Goal: Task Accomplishment & Management: Use online tool/utility

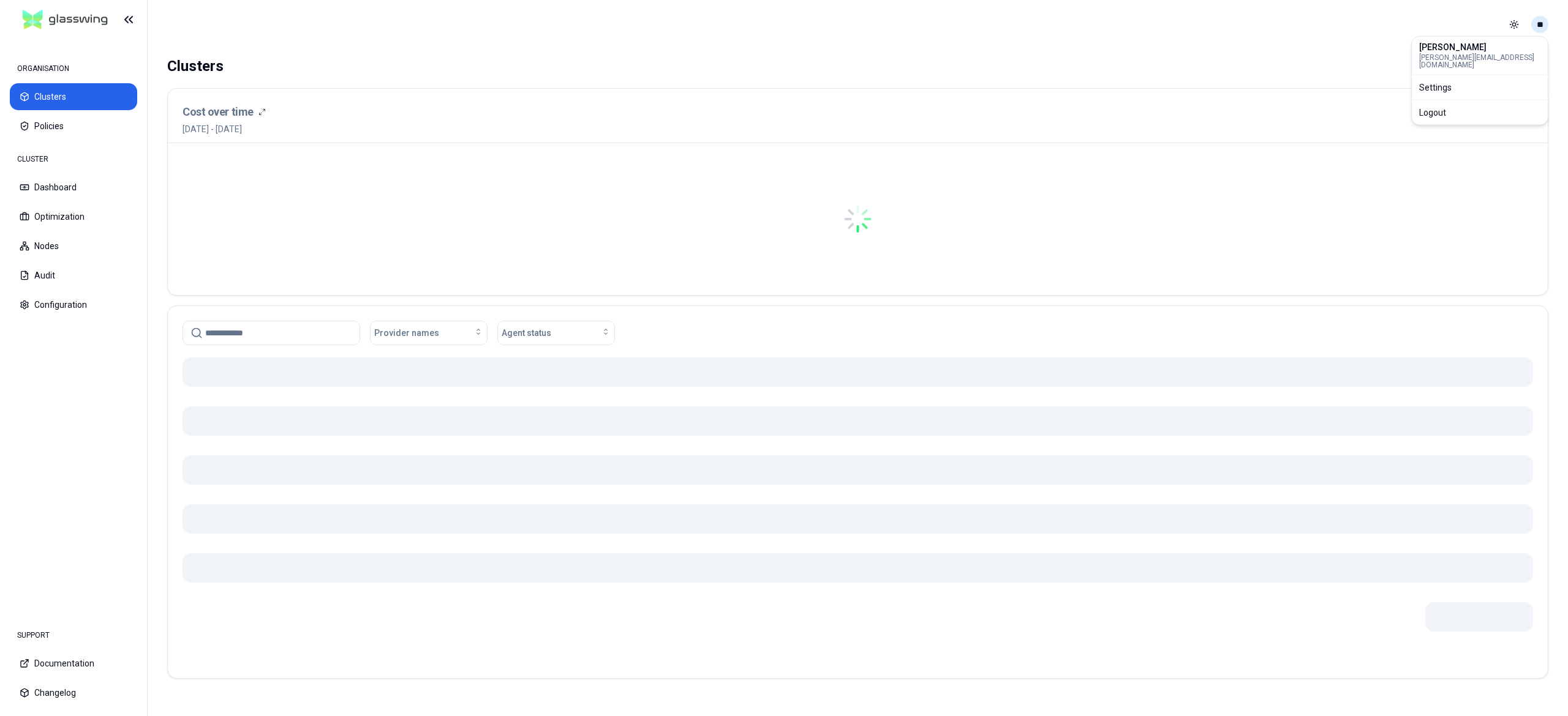
click at [1532, 26] on html "ORGANISATION Clusters Policies CLUSTER Dashboard Optimization Nodes Audit Confi…" at bounding box center [784, 358] width 1568 height 716
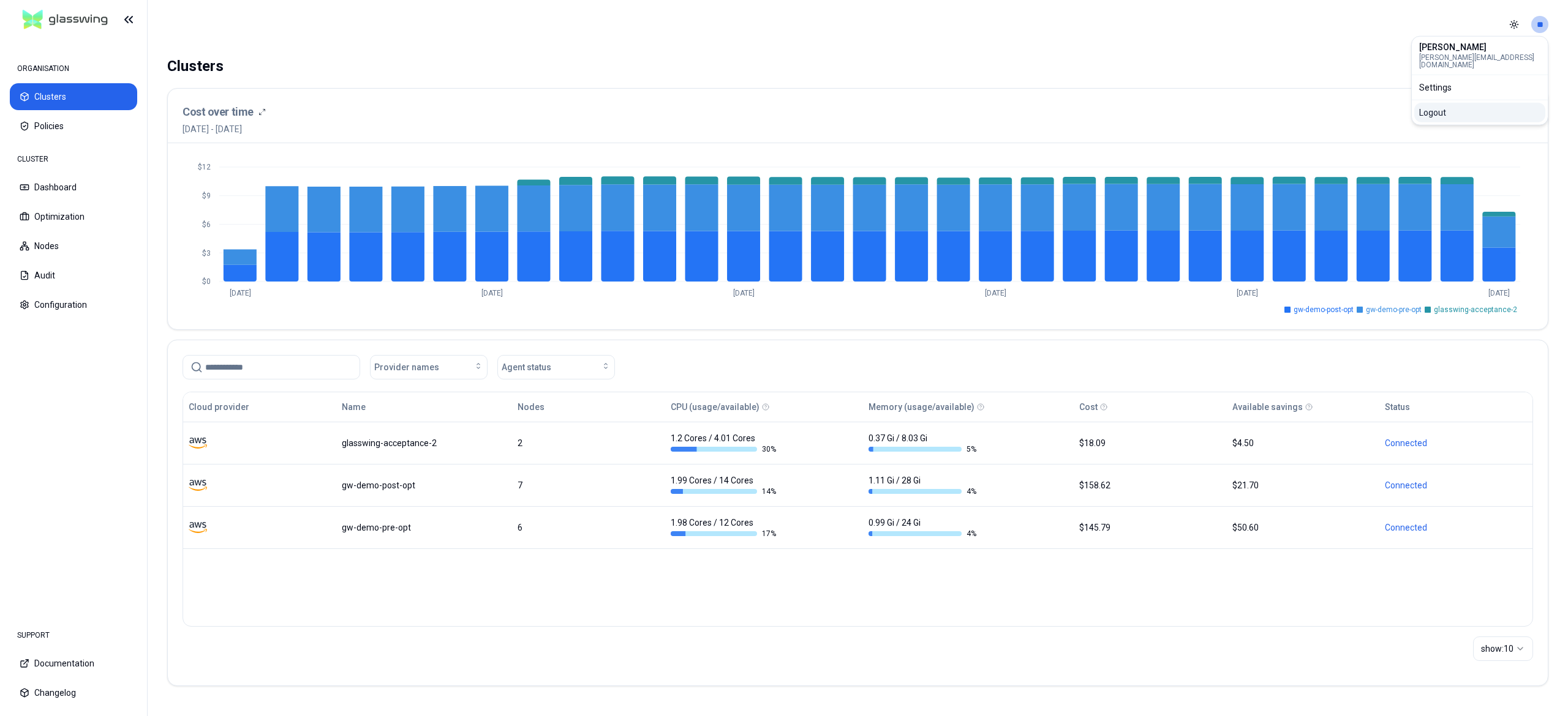
click at [1466, 114] on div "Logout" at bounding box center [1480, 112] width 131 height 19
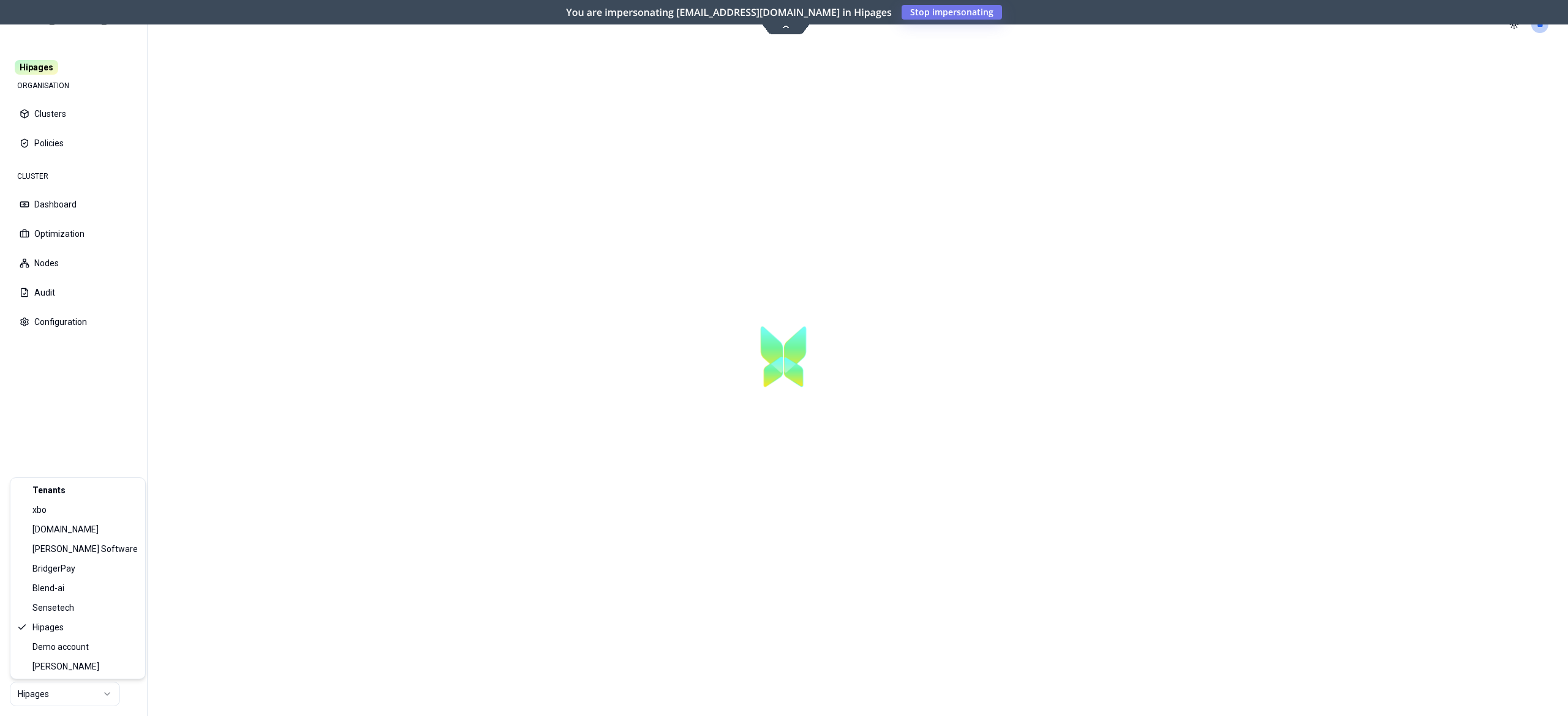
click at [53, 697] on html "Hipages ORGANISATION Clusters Policies CLUSTER Dashboard Optimization Nodes Aud…" at bounding box center [784, 358] width 1568 height 716
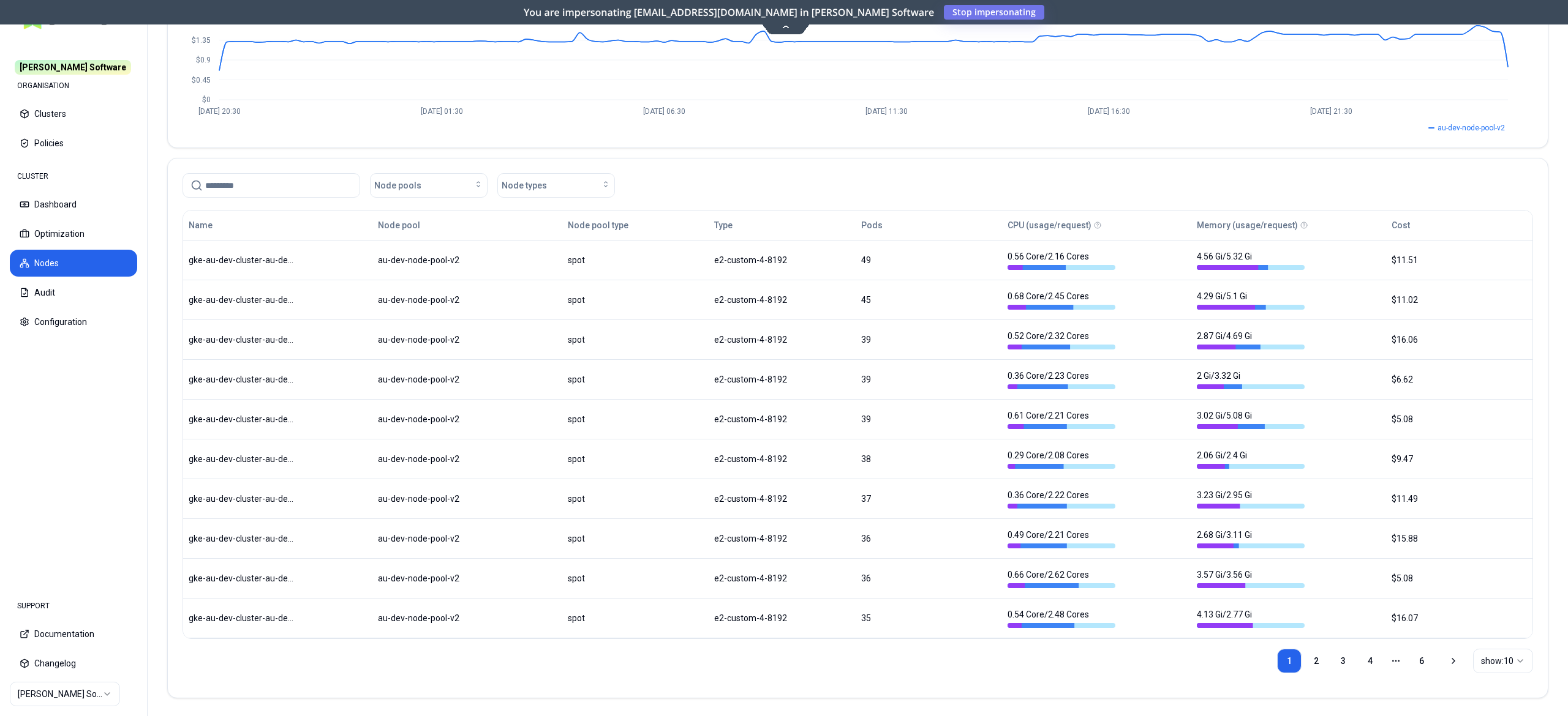
scroll to position [158, 0]
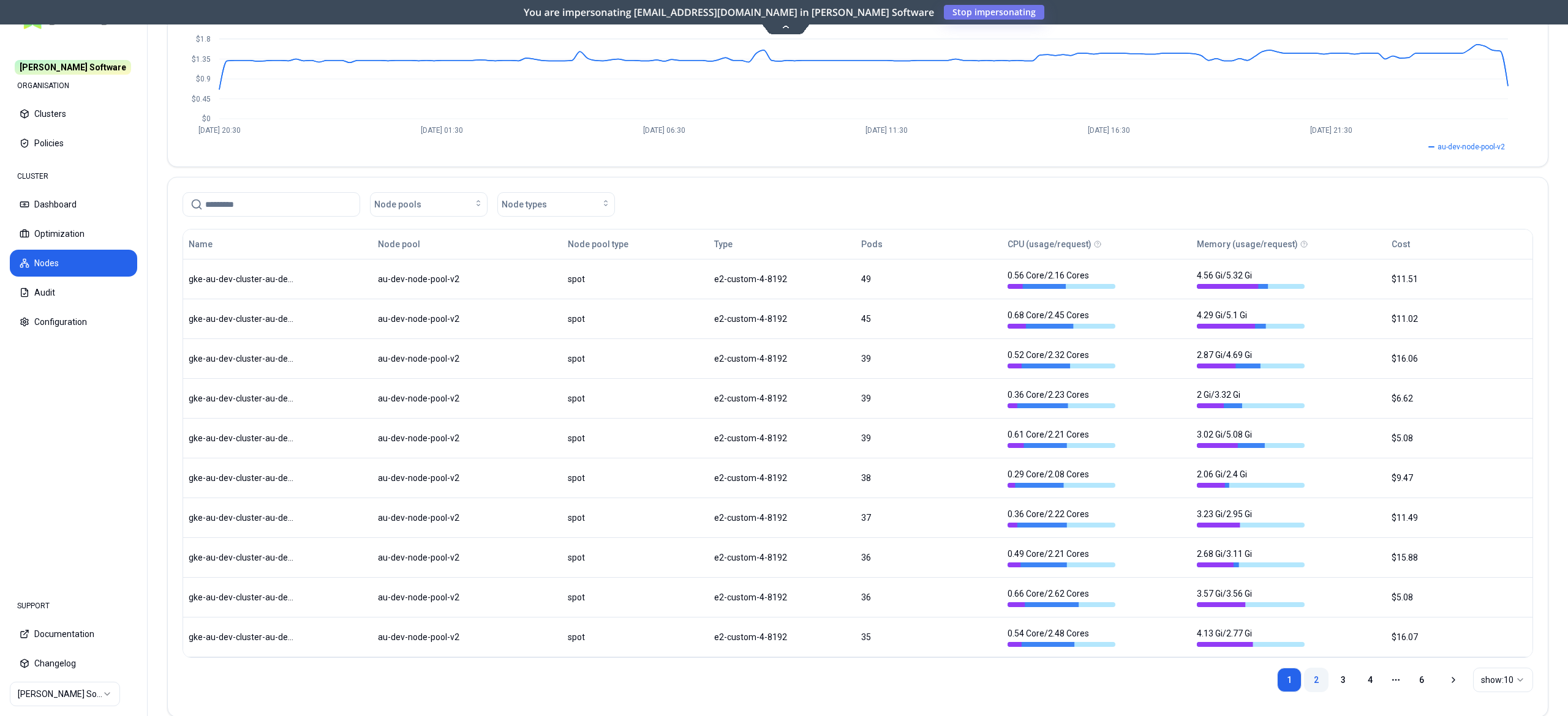
click at [1314, 687] on link "2" at bounding box center [1316, 680] width 25 height 25
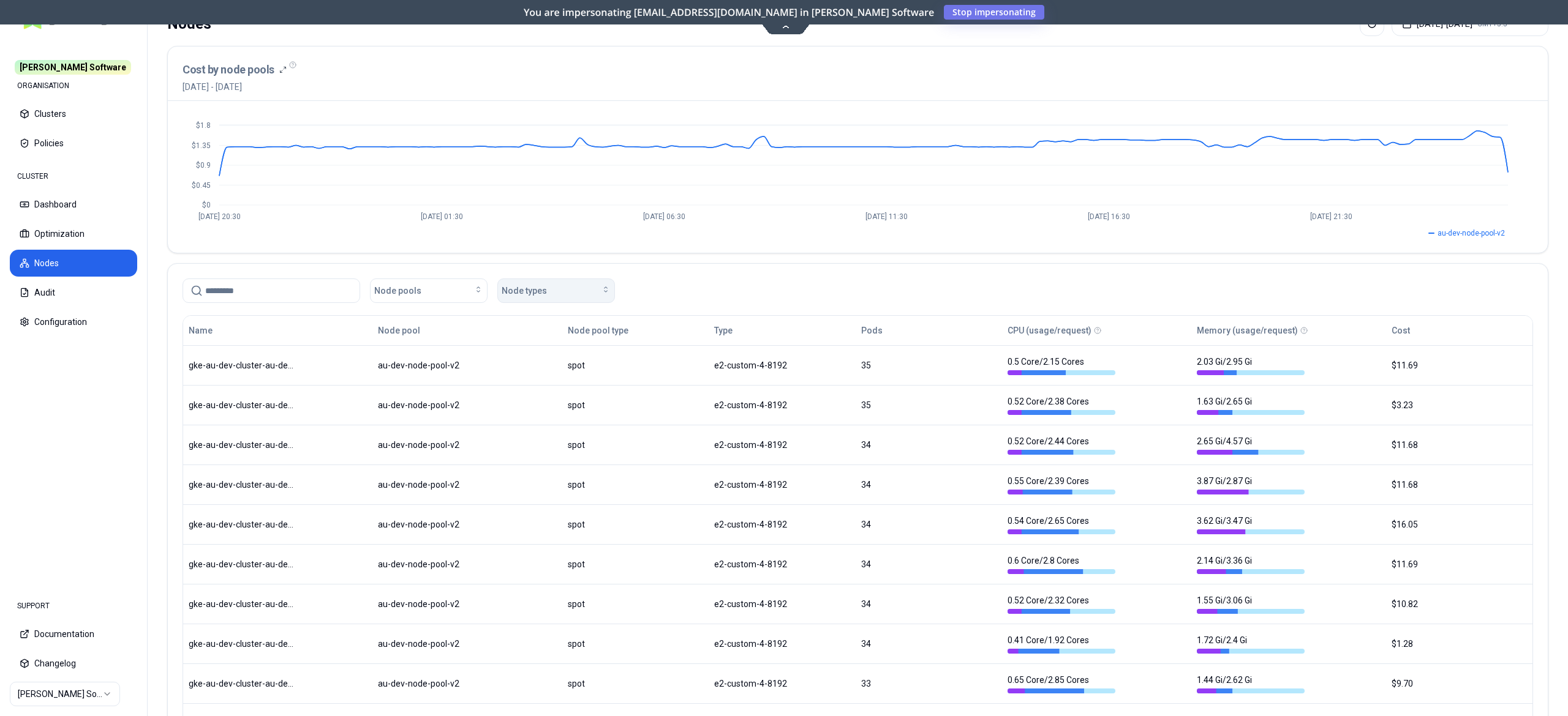
scroll to position [0, 0]
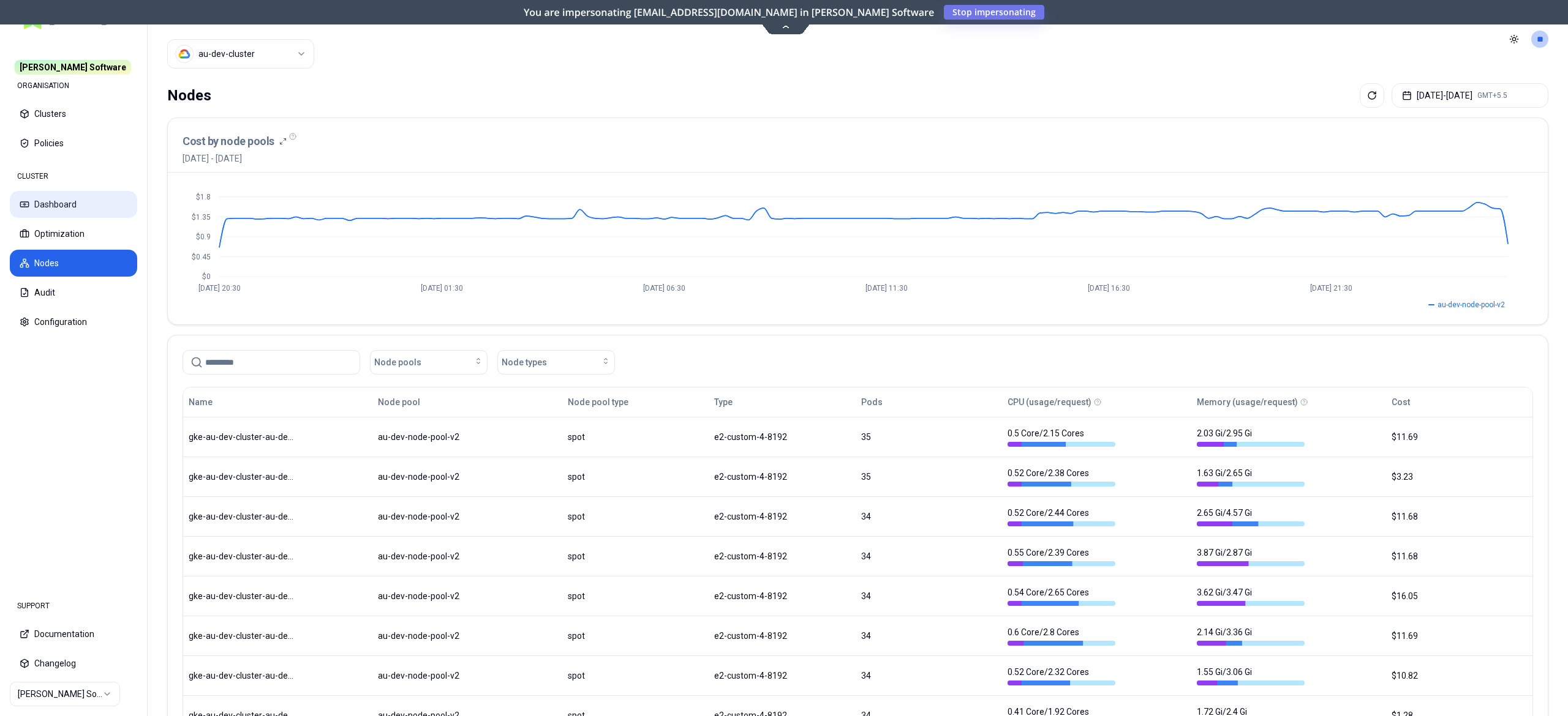
click at [71, 211] on button "Dashboard" at bounding box center [73, 204] width 127 height 27
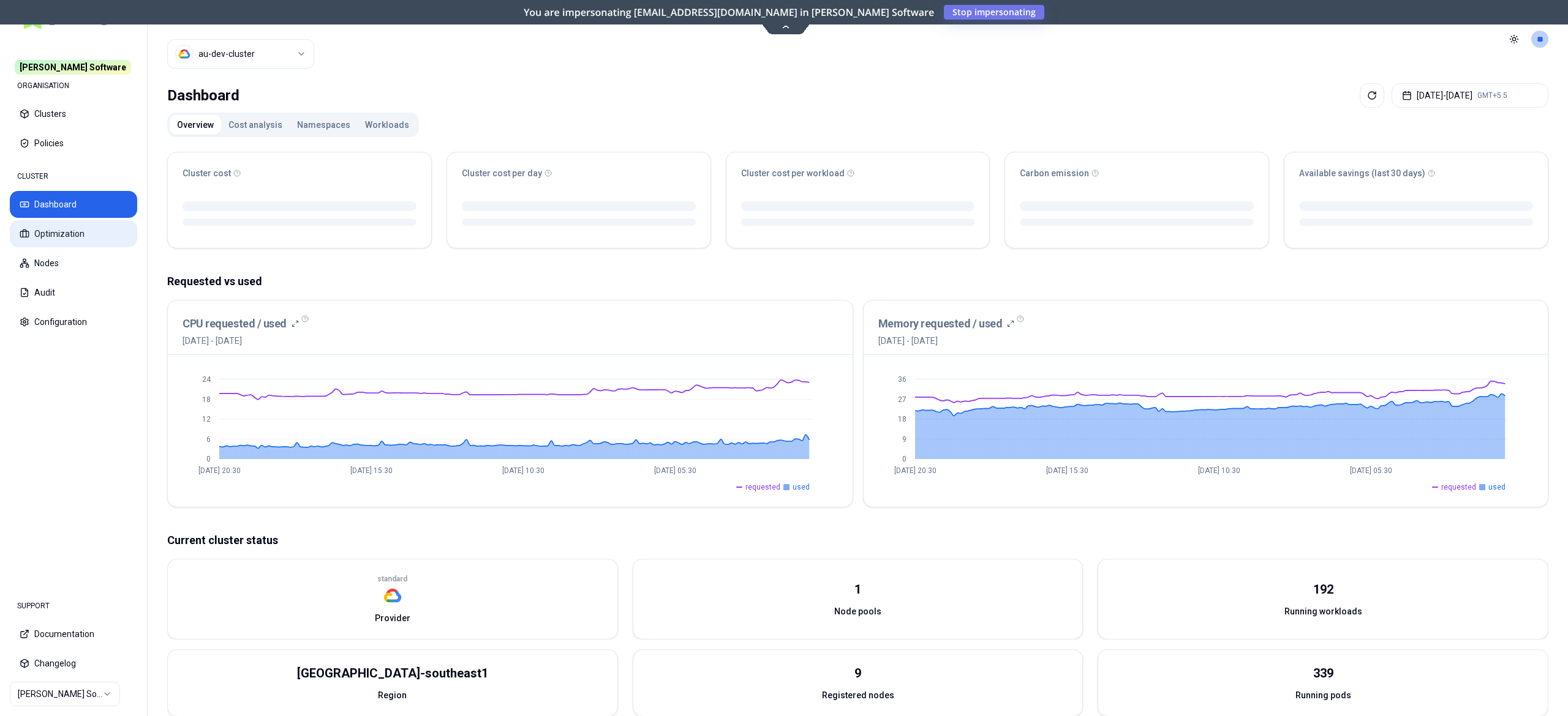
click at [94, 229] on button "Optimization" at bounding box center [73, 233] width 127 height 27
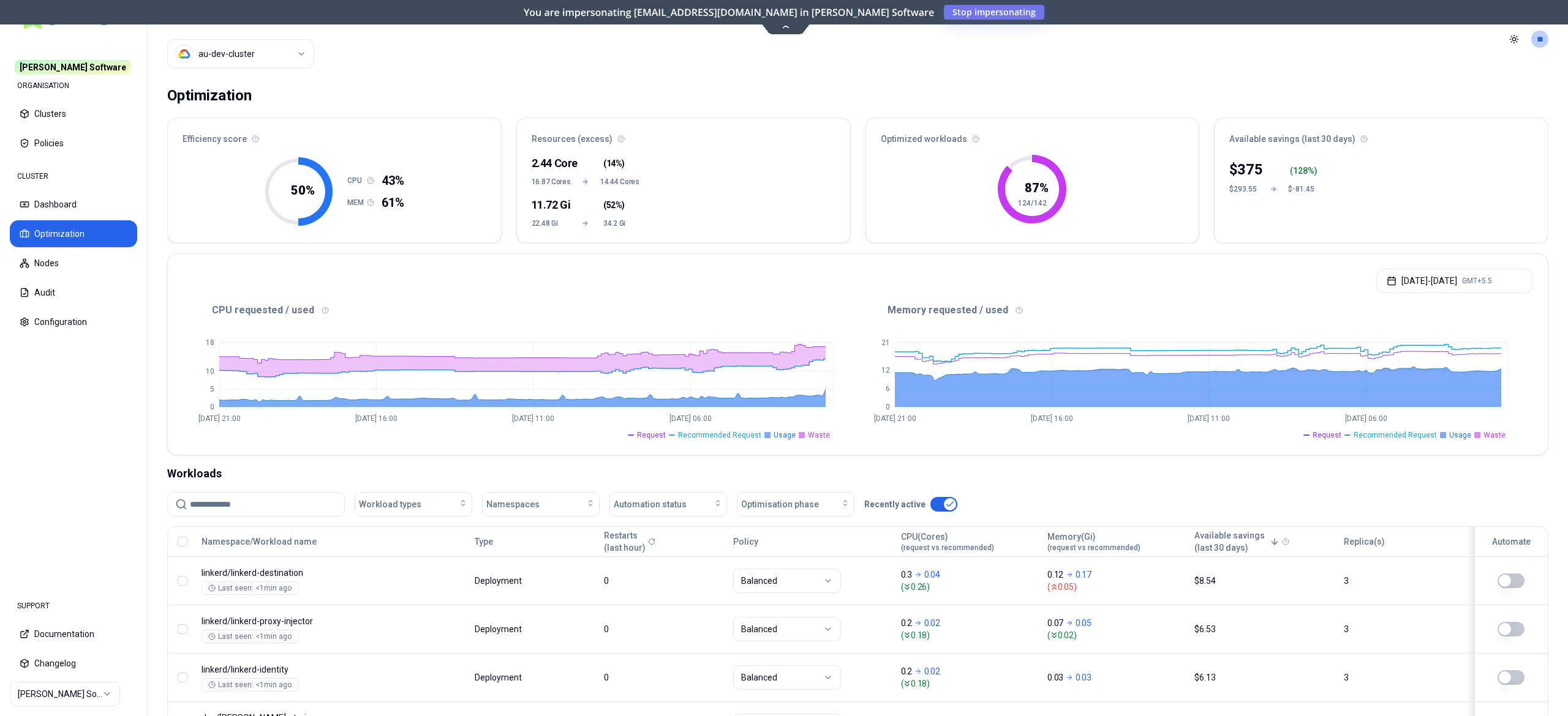
click at [1417, 261] on div "[DATE] - [DATE] GMT+5.5" at bounding box center [857, 277] width 1380 height 47
click at [1409, 287] on button "[DATE] - [DATE] GMT+5.5" at bounding box center [1454, 281] width 157 height 25
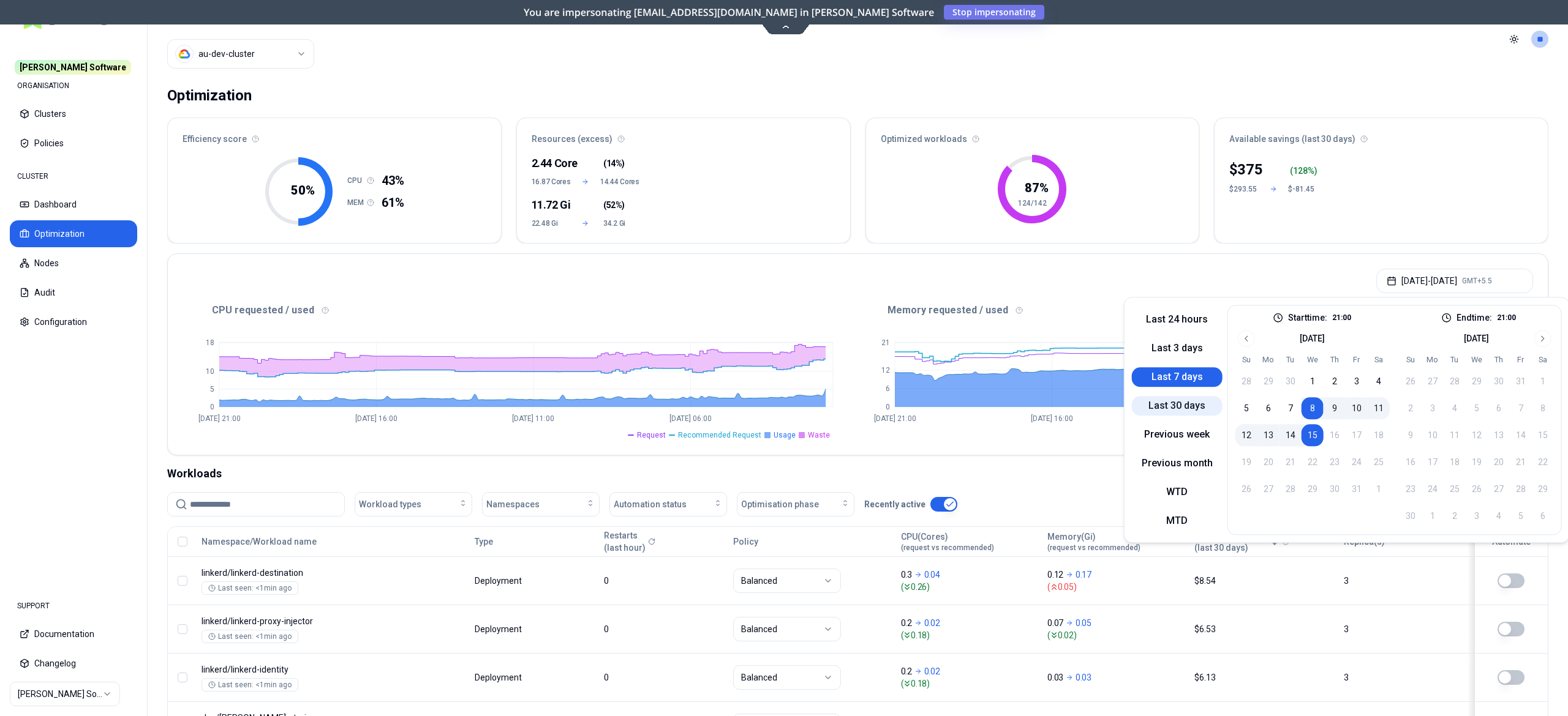
click at [1190, 413] on button "Last 30 days" at bounding box center [1177, 406] width 90 height 19
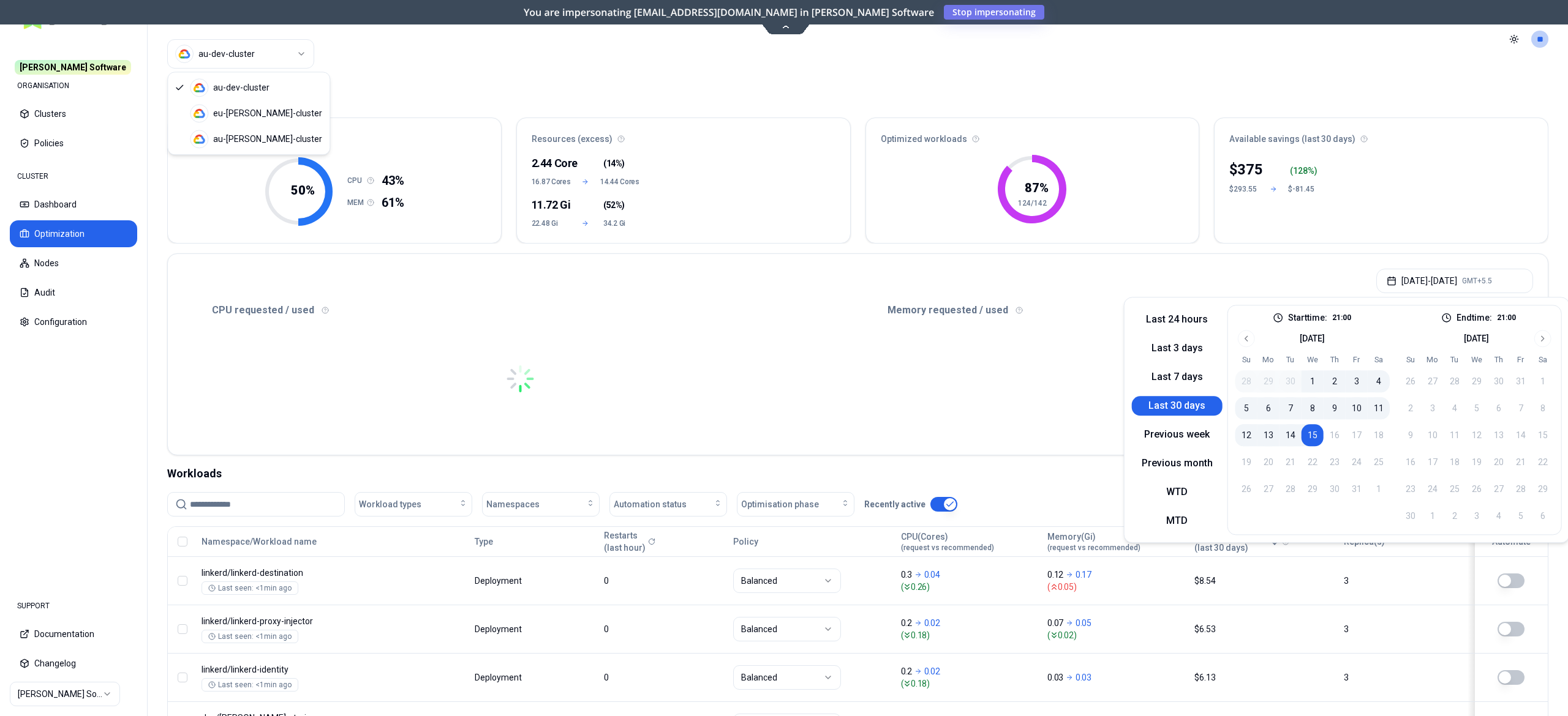
click at [282, 61] on html "[PERSON_NAME] Software ORGANISATION Clusters Policies CLUSTER Dashboard Optimiz…" at bounding box center [784, 358] width 1568 height 716
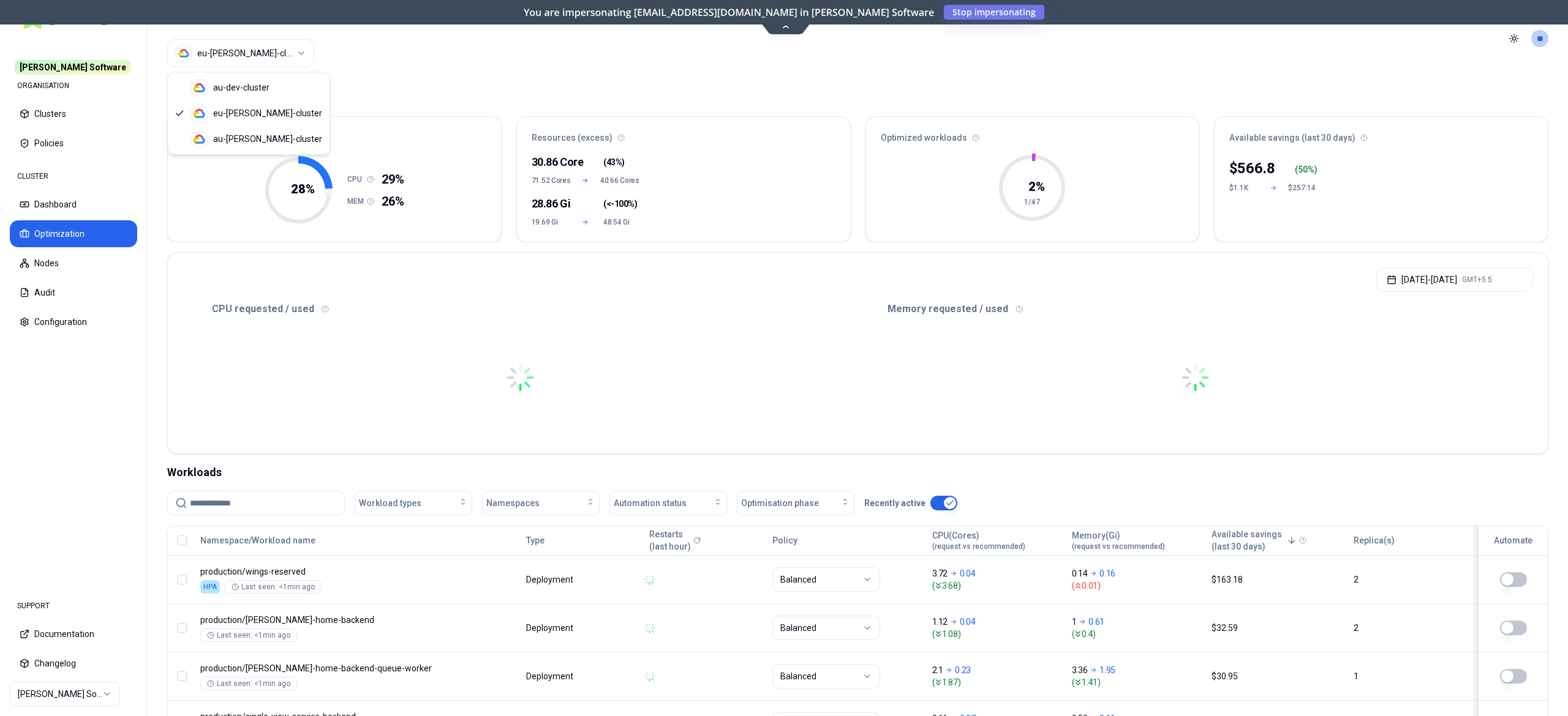
click at [258, 61] on html "[PERSON_NAME] Software ORGANISATION Clusters Policies CLUSTER Dashboard Optimiz…" at bounding box center [784, 358] width 1568 height 716
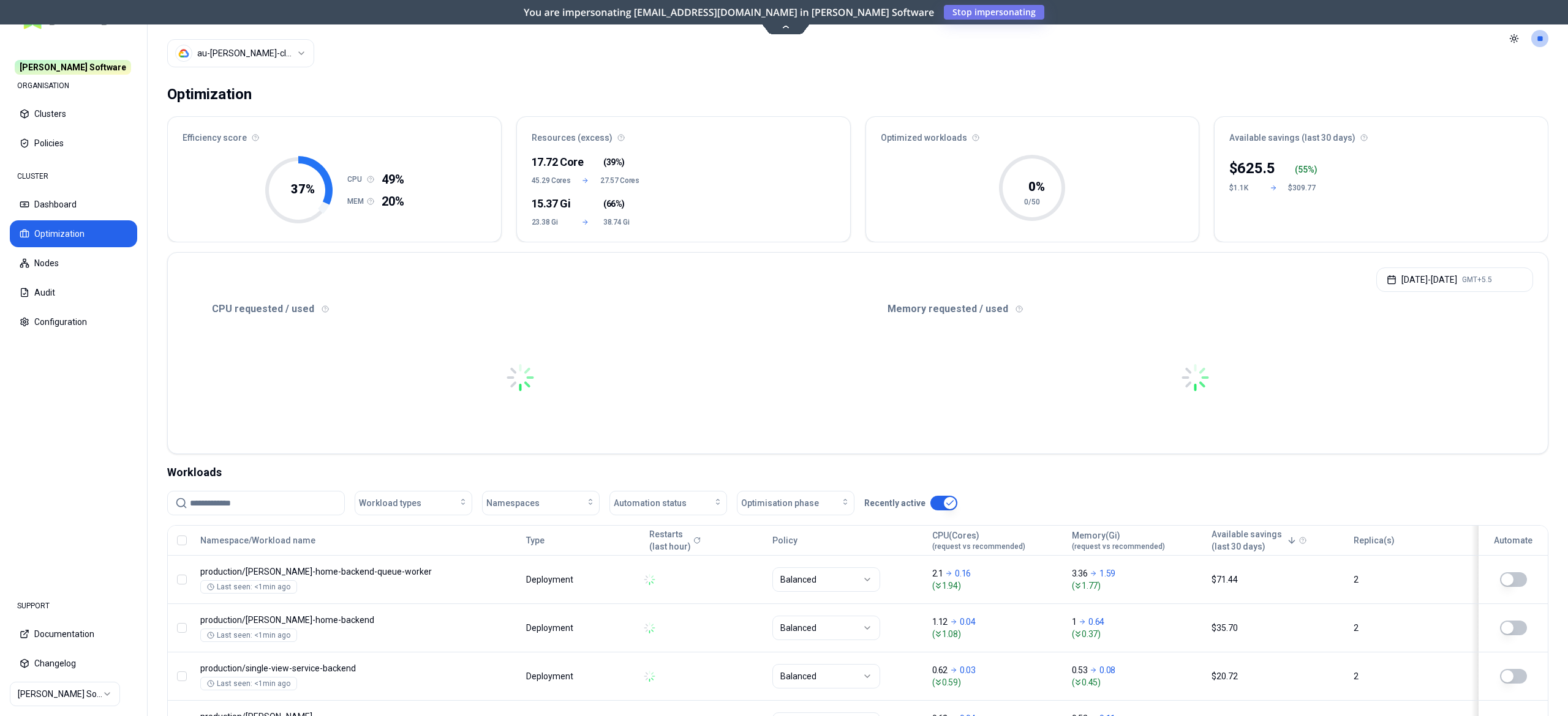
click at [246, 58] on html "[PERSON_NAME] Software ORGANISATION Clusters Policies CLUSTER Dashboard Optimiz…" at bounding box center [784, 358] width 1568 height 716
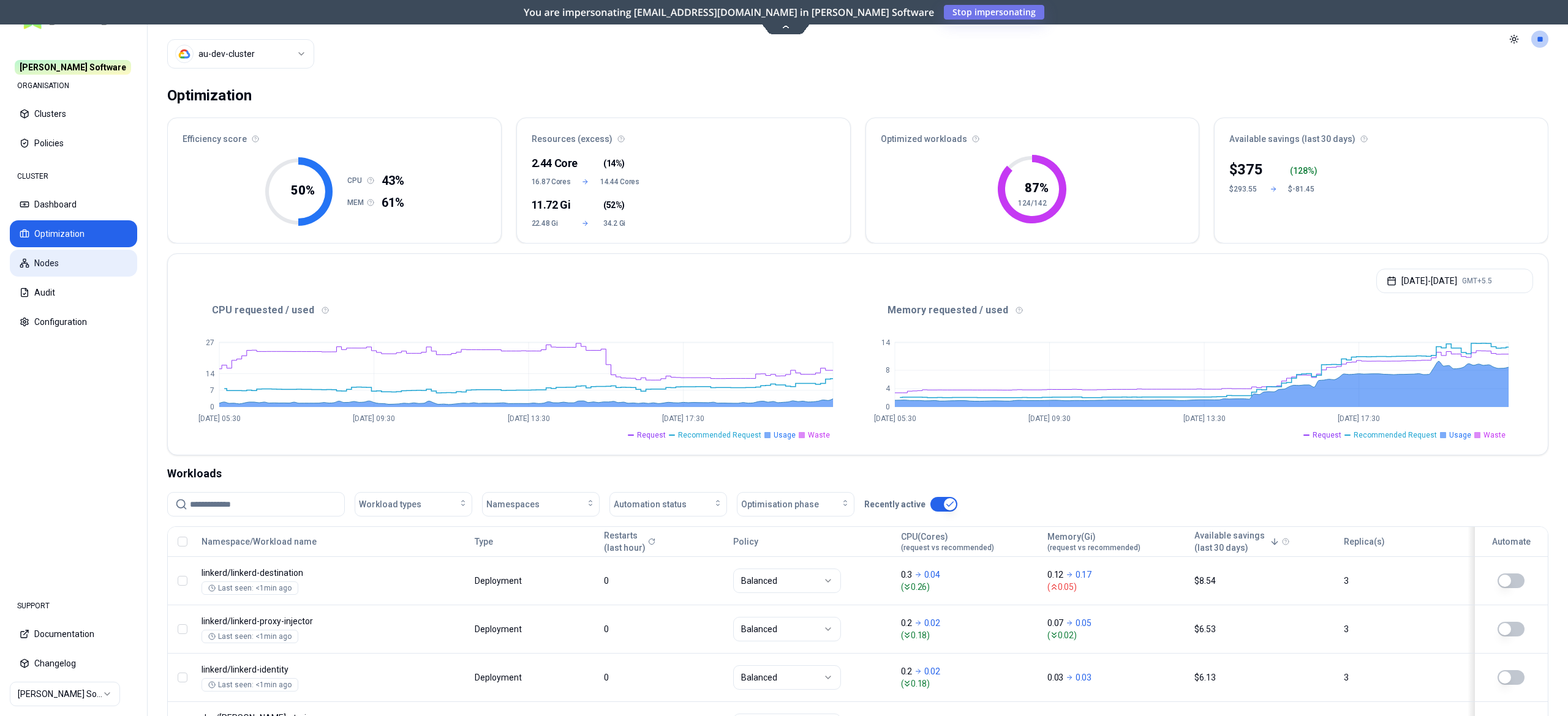
click at [61, 257] on button "Nodes" at bounding box center [73, 262] width 127 height 27
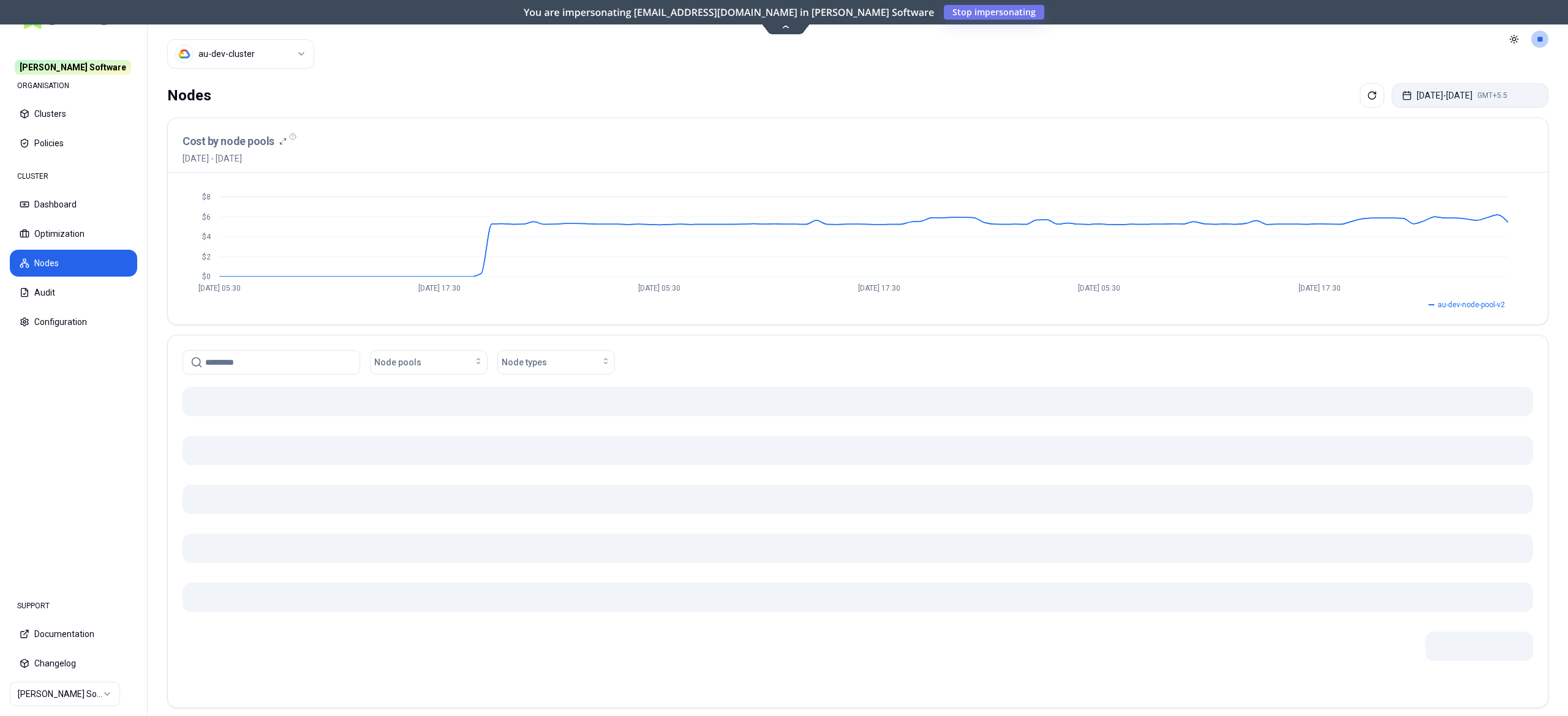
click at [1453, 101] on button "[DATE] - [DATE] GMT+5.5" at bounding box center [1470, 96] width 157 height 25
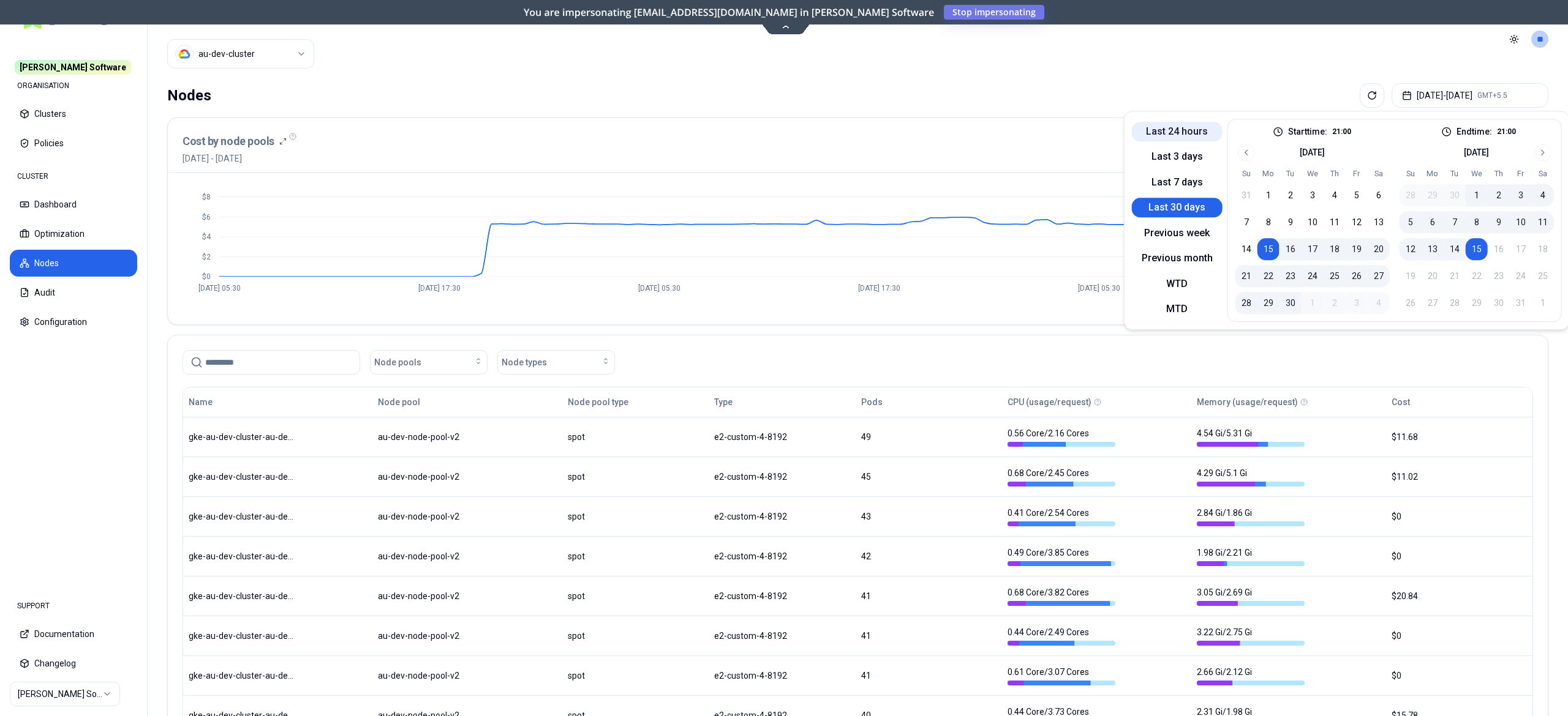
click at [1175, 129] on button "Last 24 hours" at bounding box center [1177, 131] width 90 height 19
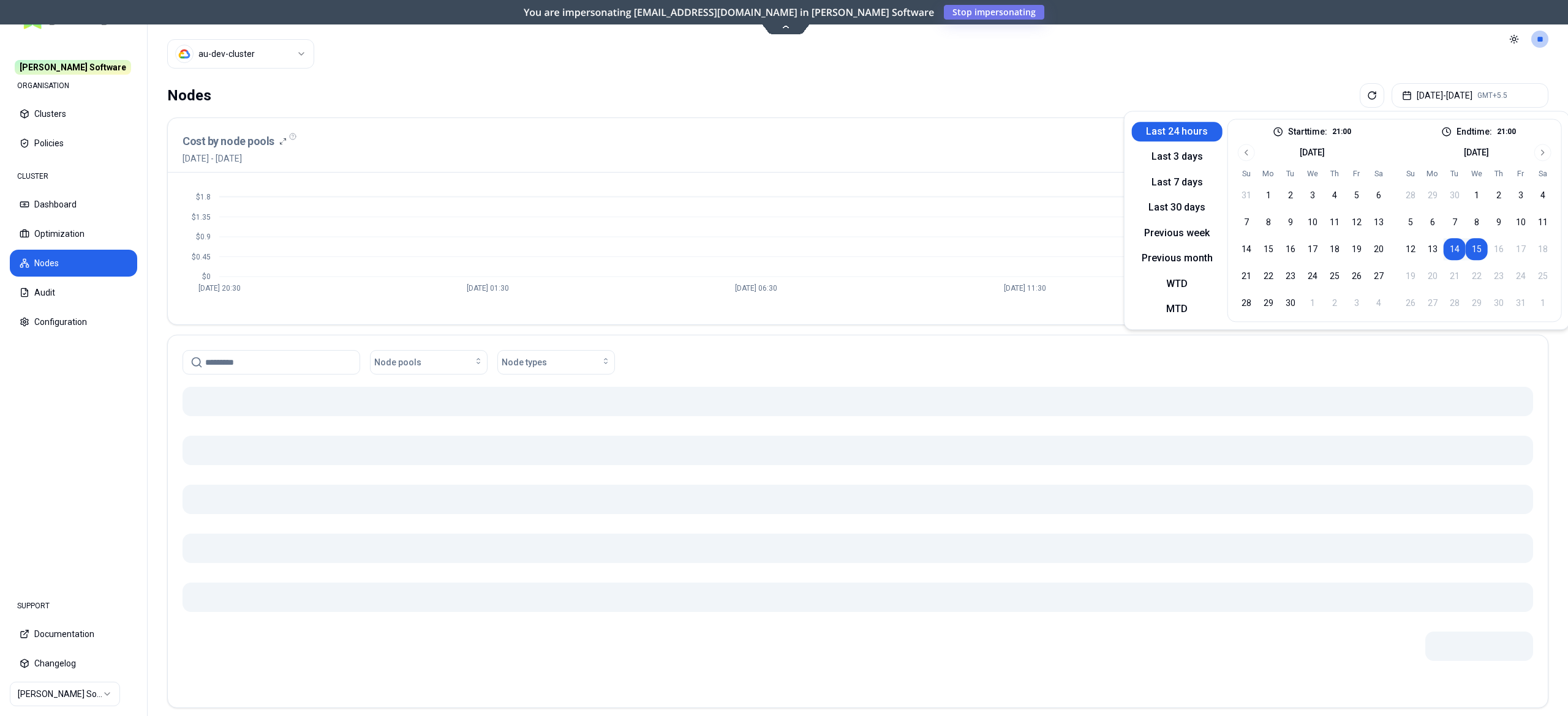
click at [852, 107] on div "Nodes [DATE] - [DATE] GMT+5.5" at bounding box center [857, 96] width 1381 height 25
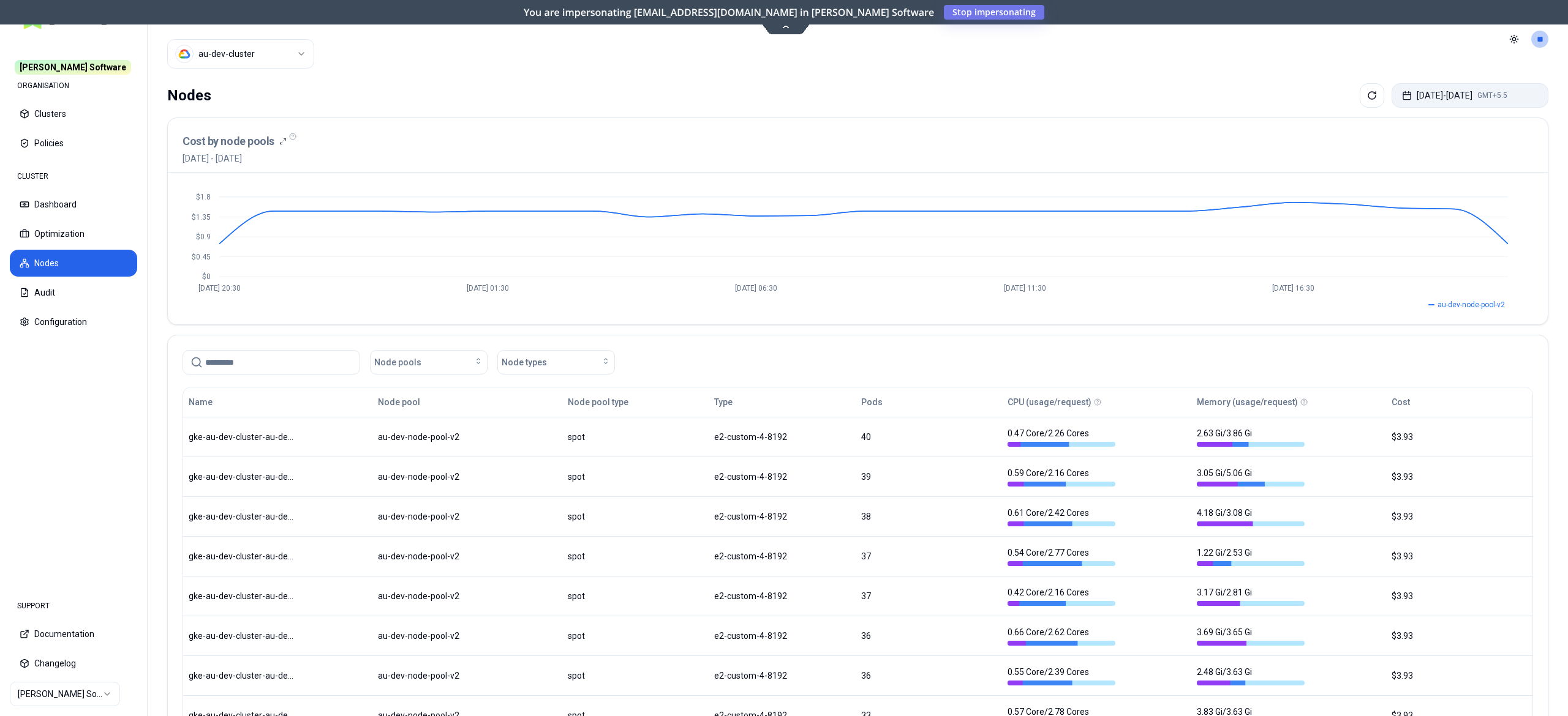
click at [1431, 97] on button "[DATE] - [DATE] GMT+5.5" at bounding box center [1470, 96] width 157 height 25
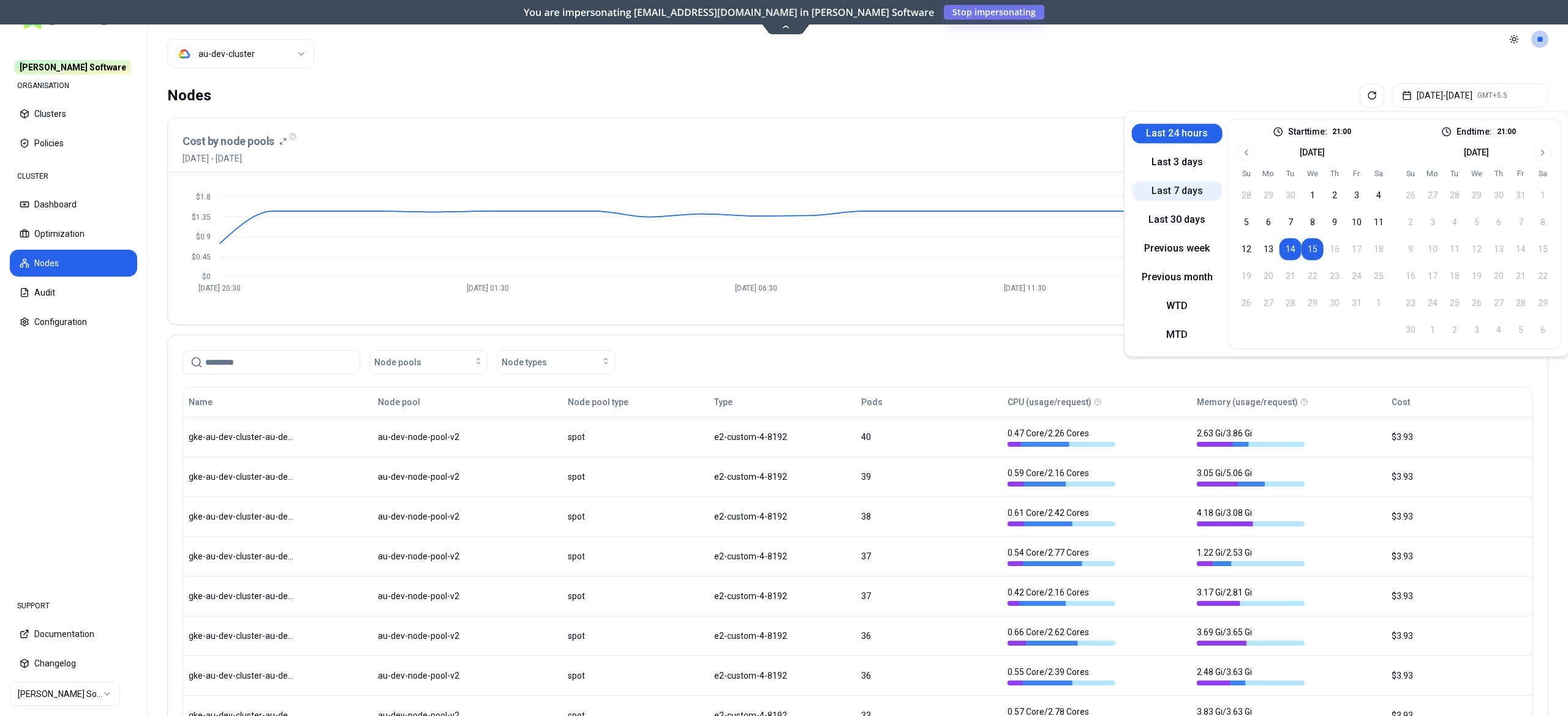
click at [1147, 195] on button "Last 7 days" at bounding box center [1177, 191] width 90 height 19
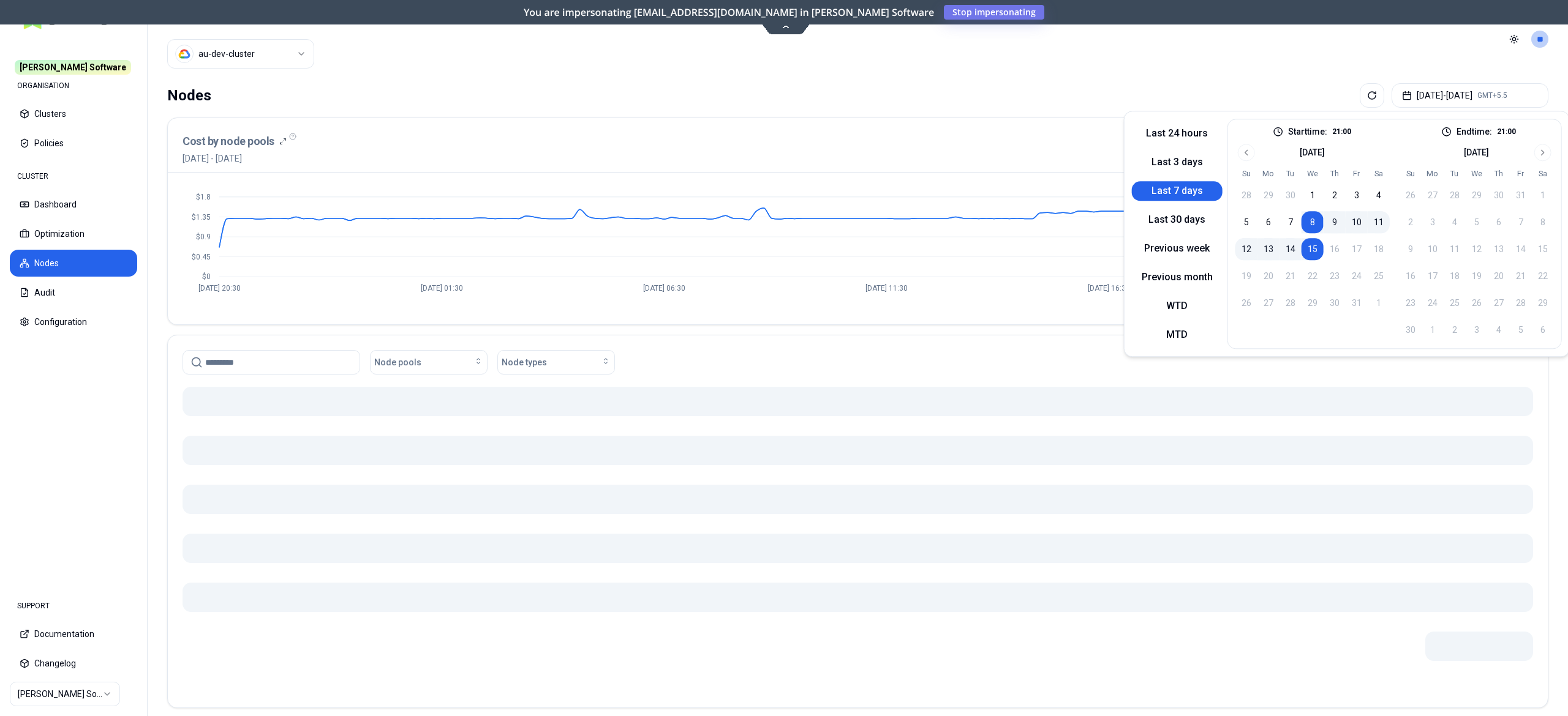
click at [748, 97] on div "Nodes [DATE] - [DATE] GMT+5.5" at bounding box center [857, 96] width 1381 height 25
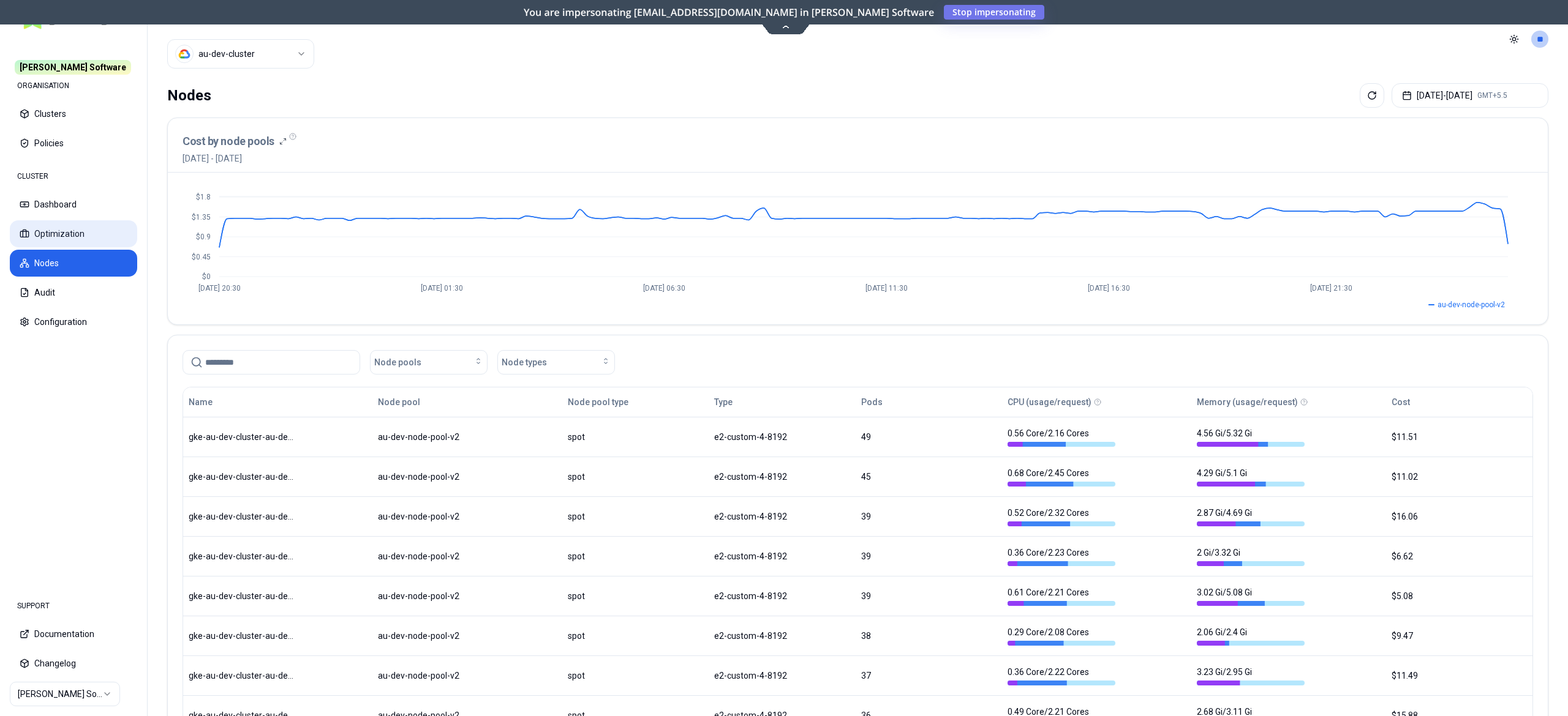
click at [86, 225] on button "Optimization" at bounding box center [73, 233] width 127 height 27
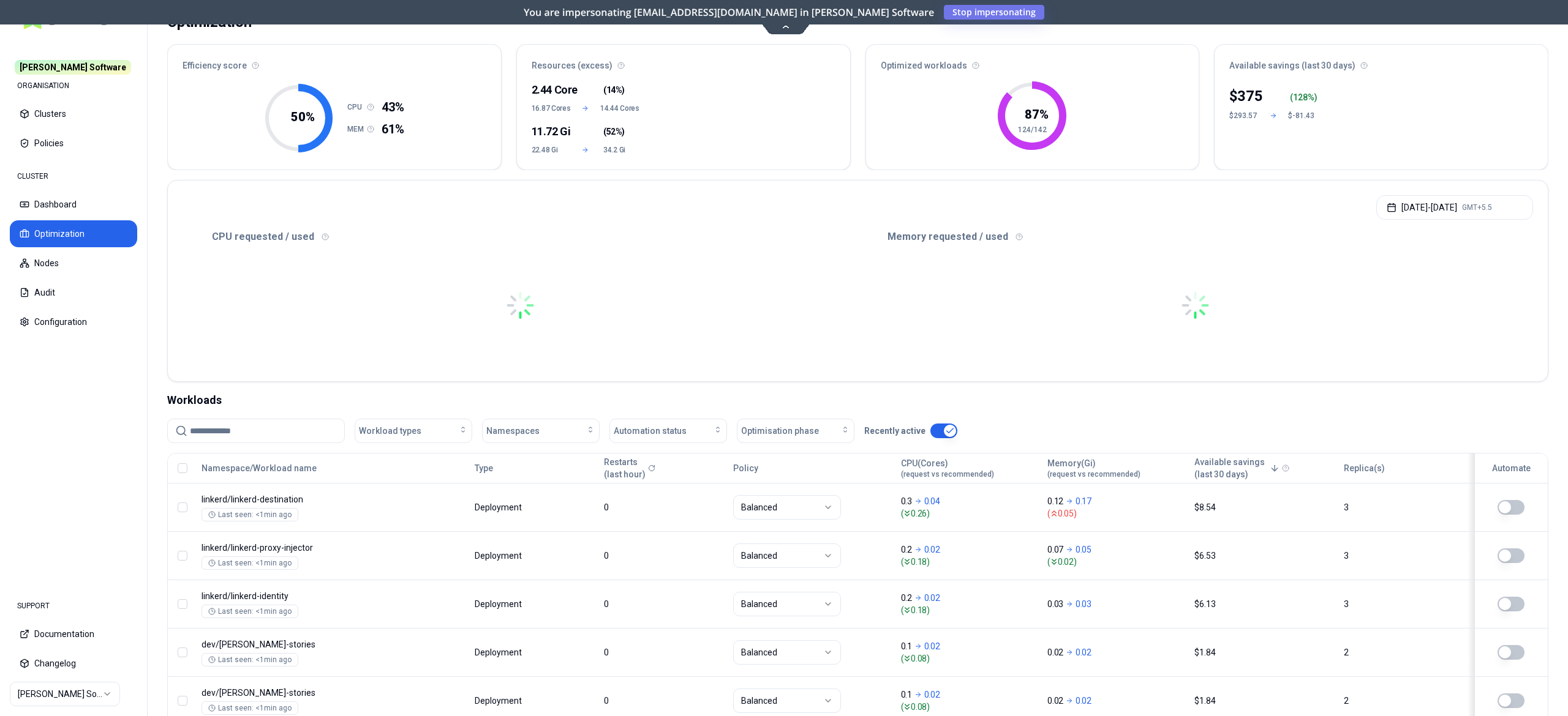
scroll to position [66, 0]
